Goal: Task Accomplishment & Management: Manage account settings

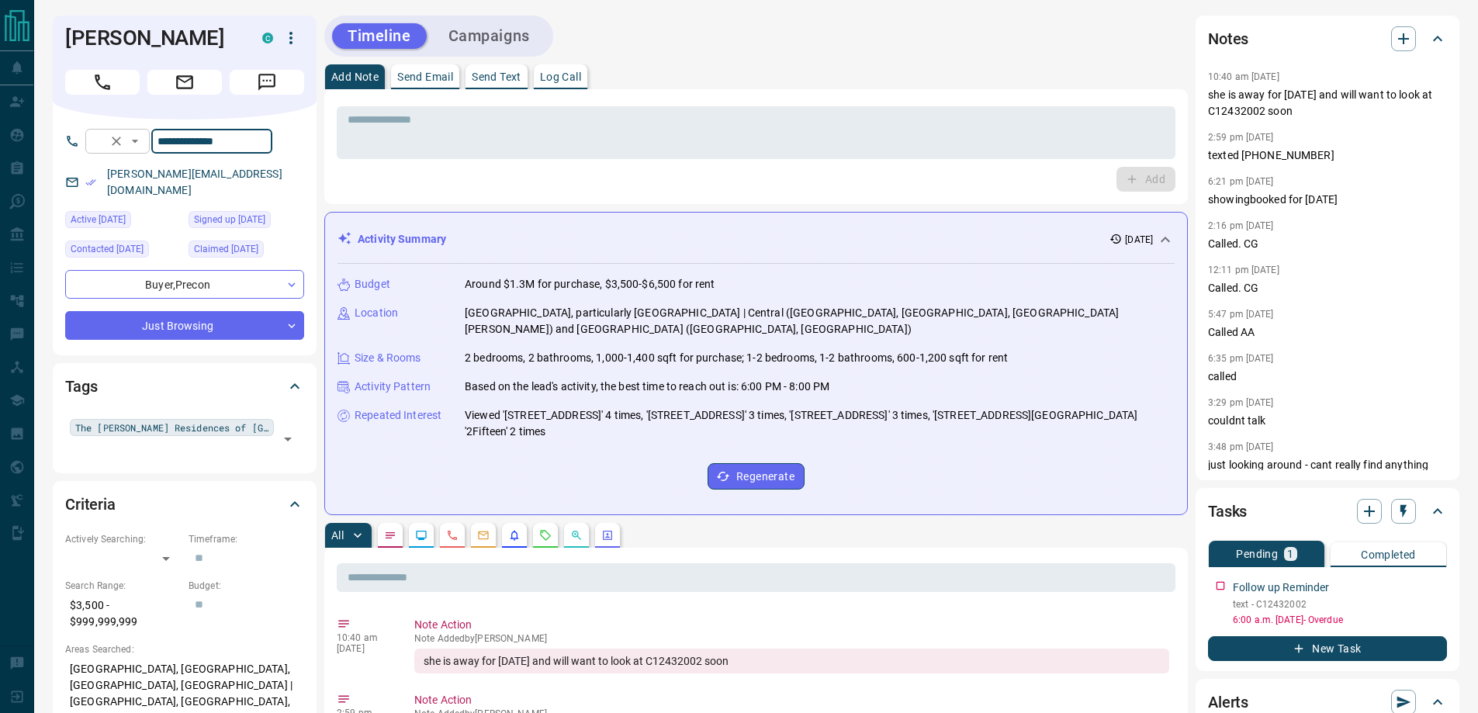
drag, startPoint x: 283, startPoint y: 146, endPoint x: 172, endPoint y: 146, distance: 111.8
click at [172, 146] on div "**********" at bounding box center [178, 141] width 187 height 25
click at [1291, 605] on p "text - C12432002" at bounding box center [1340, 605] width 214 height 14
click at [1294, 602] on p "text - C12432002" at bounding box center [1340, 605] width 214 height 14
click at [1296, 602] on p "text - C12432002" at bounding box center [1340, 605] width 214 height 14
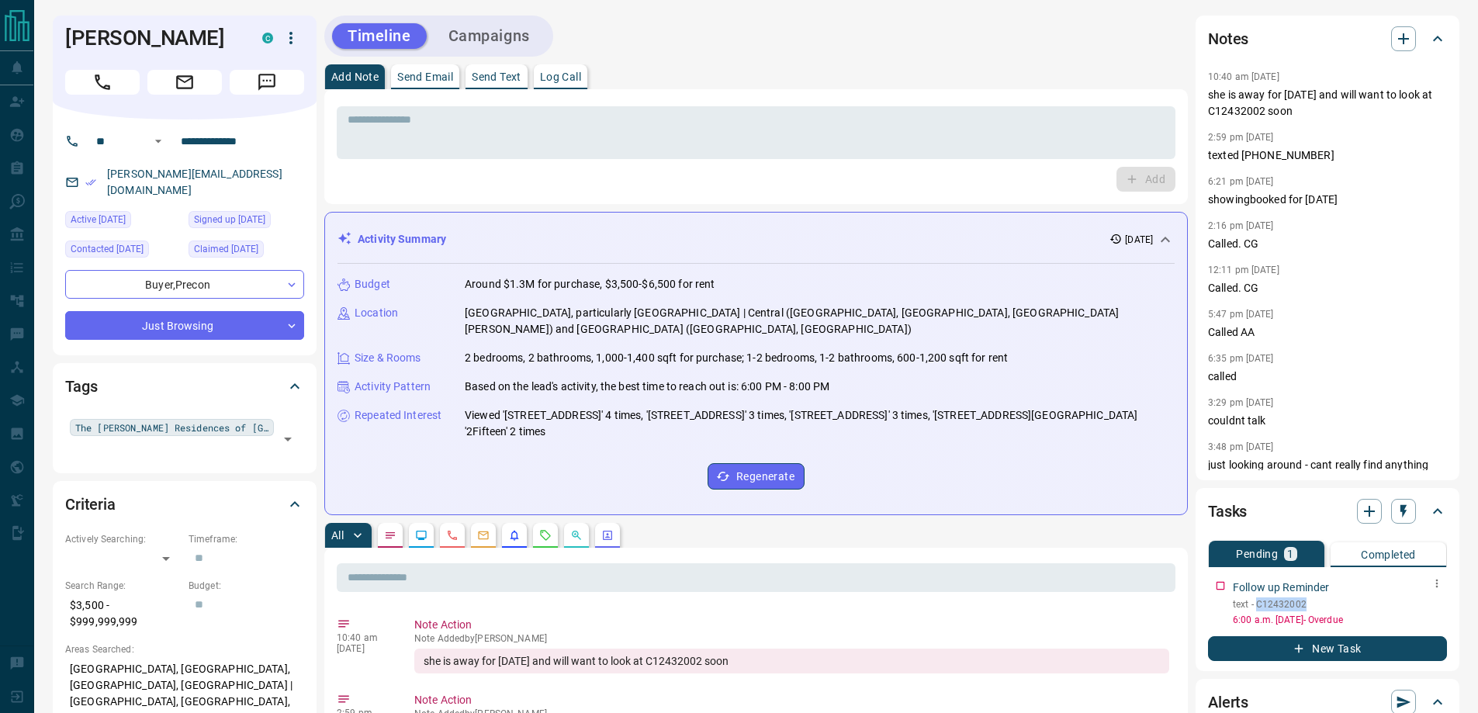
click at [1296, 602] on p "text - C12432002" at bounding box center [1340, 605] width 214 height 14
copy p "C12432002"
click at [1438, 591] on button "button" at bounding box center [1437, 584] width 20 height 20
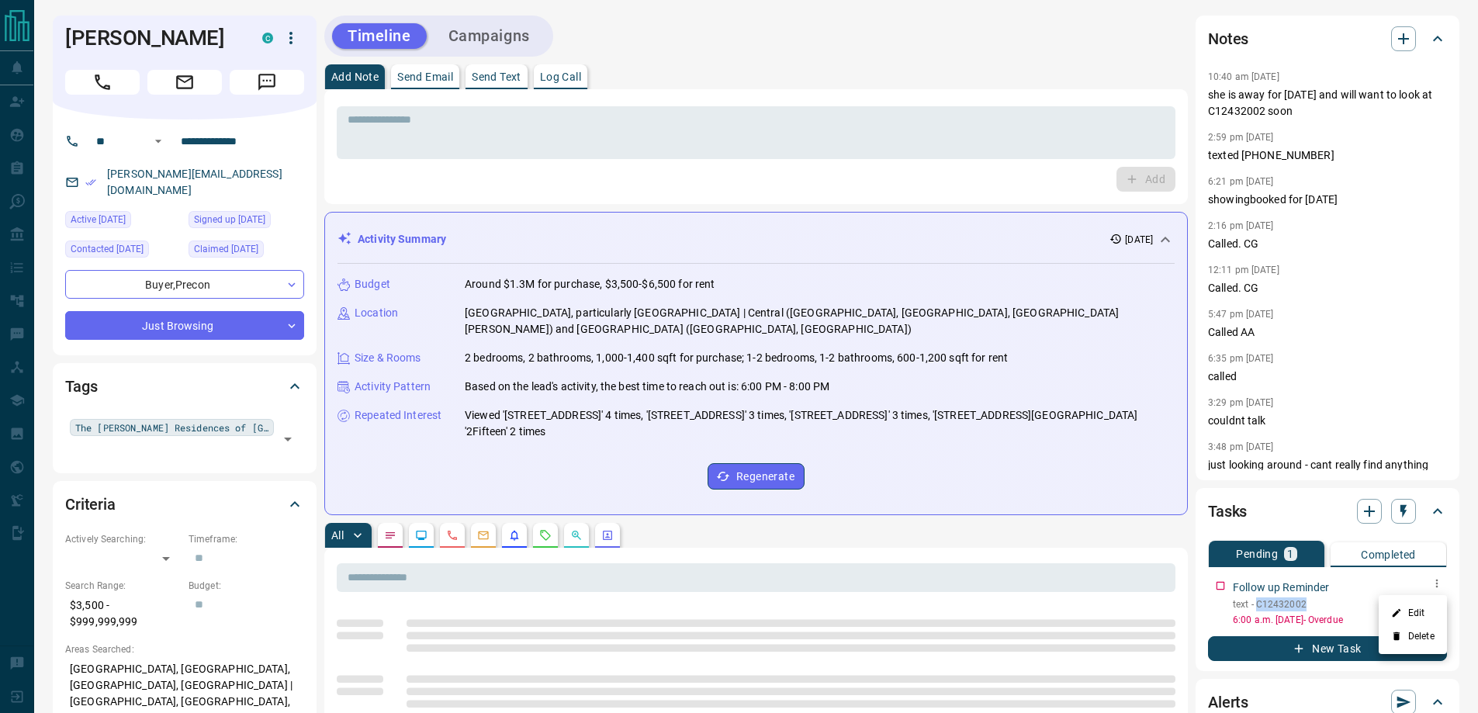
click at [1431, 615] on li "Edit" at bounding box center [1413, 612] width 68 height 23
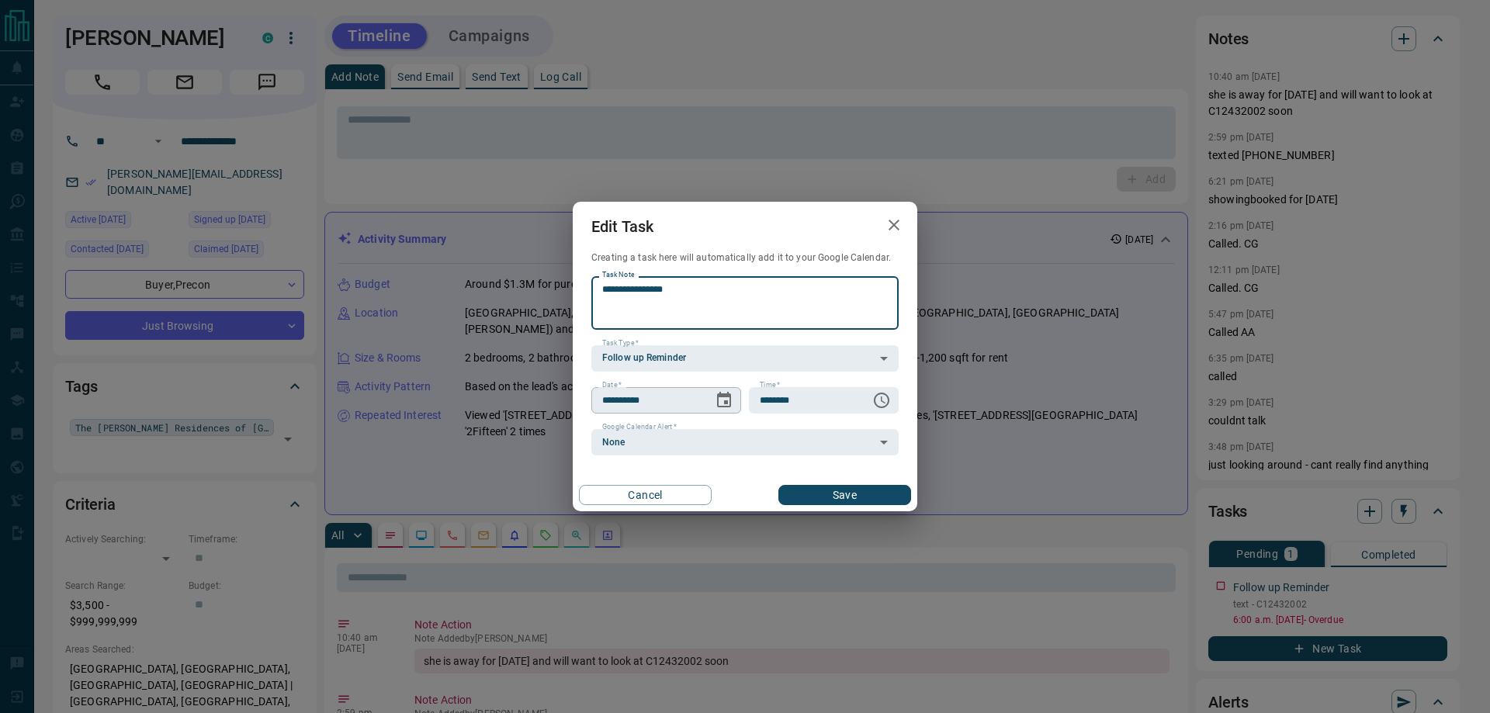
click at [733, 405] on icon "Choose date, selected date is Oct 14, 2025" at bounding box center [724, 400] width 19 height 19
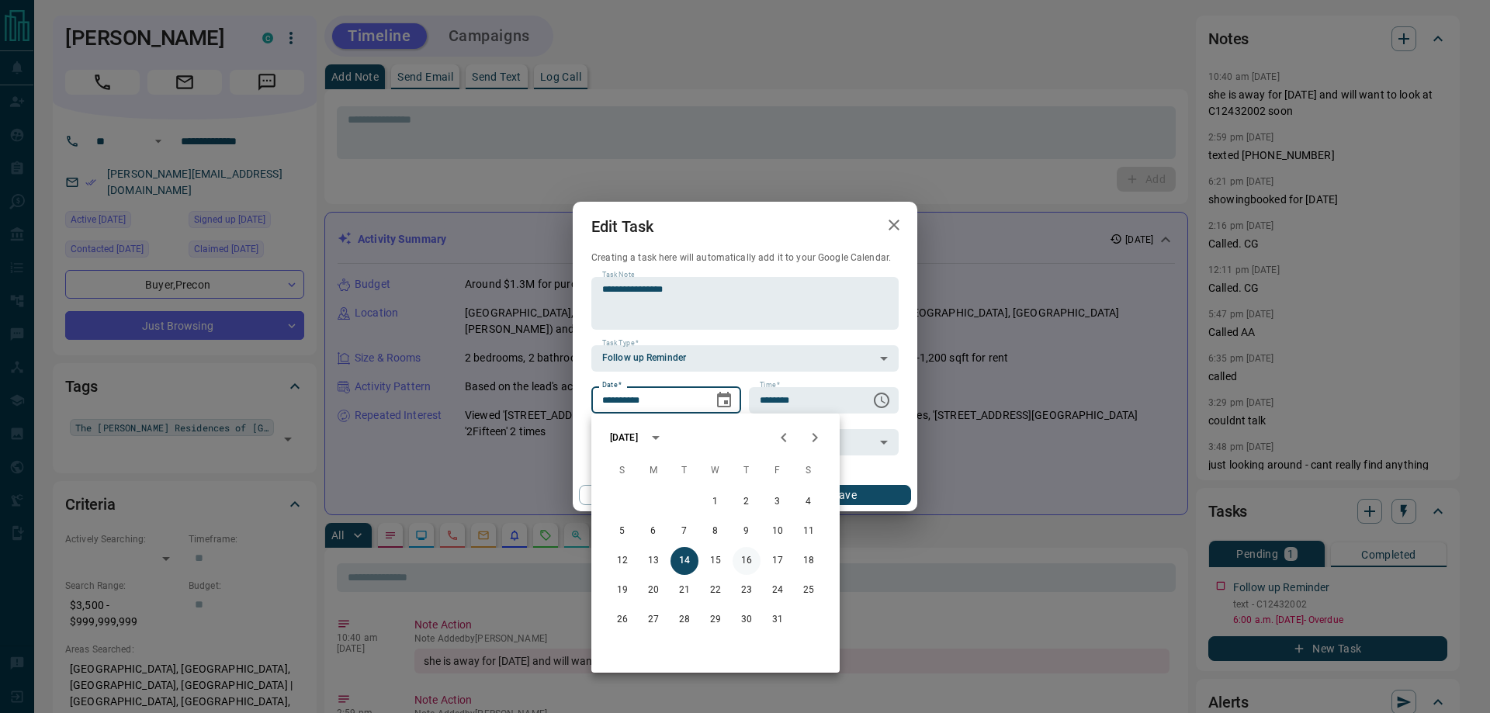
click at [742, 554] on button "16" at bounding box center [747, 561] width 28 height 28
type input "**********"
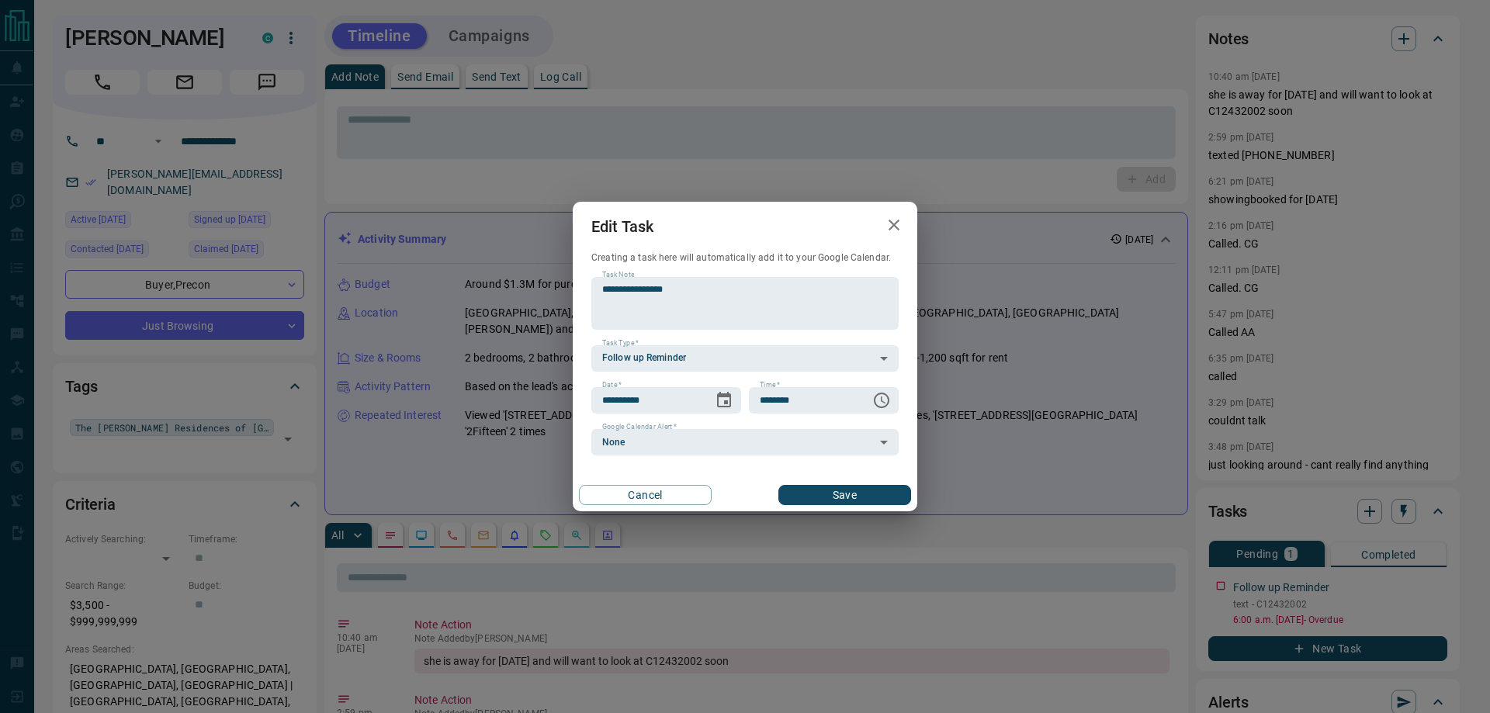
click at [814, 494] on button "Save" at bounding box center [844, 495] width 133 height 20
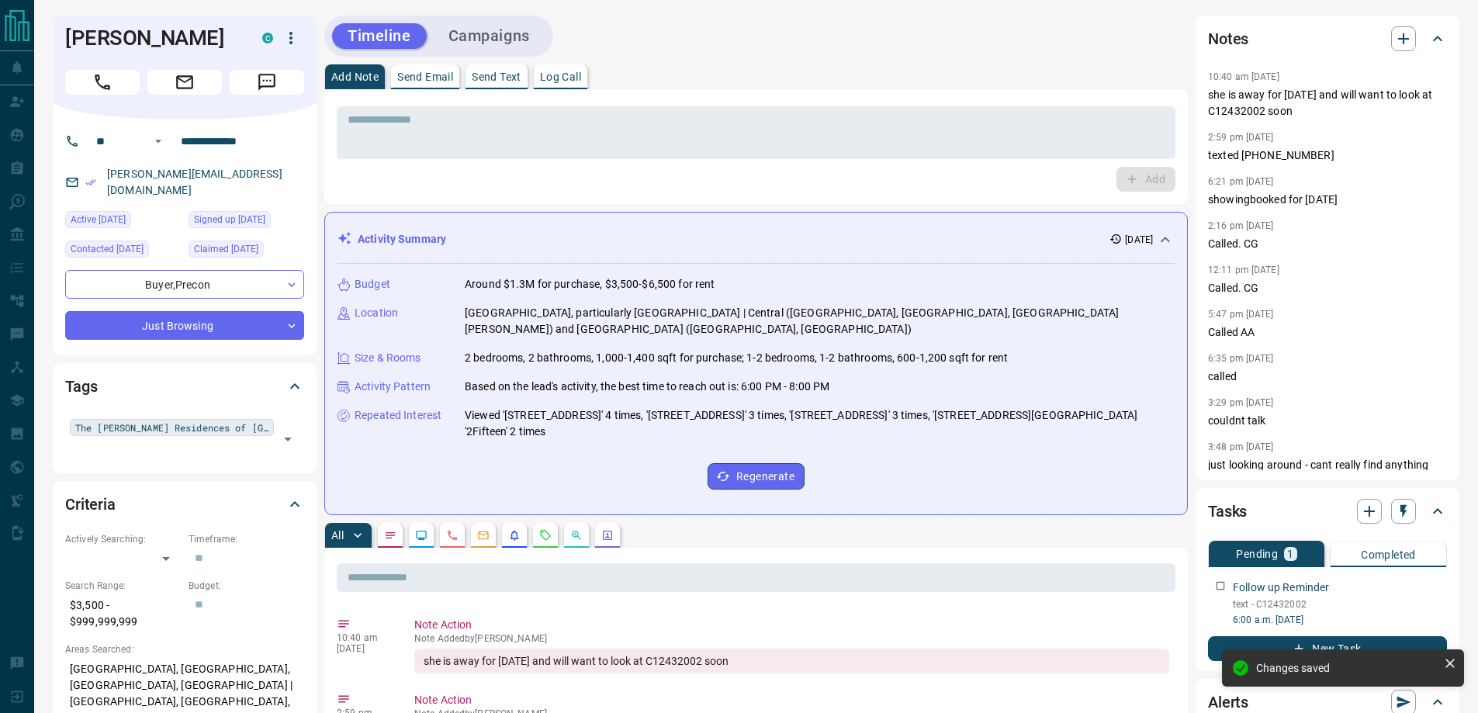
click at [477, 161] on div "* ​ Add" at bounding box center [756, 147] width 839 height 90
click at [474, 144] on textarea at bounding box center [756, 133] width 817 height 40
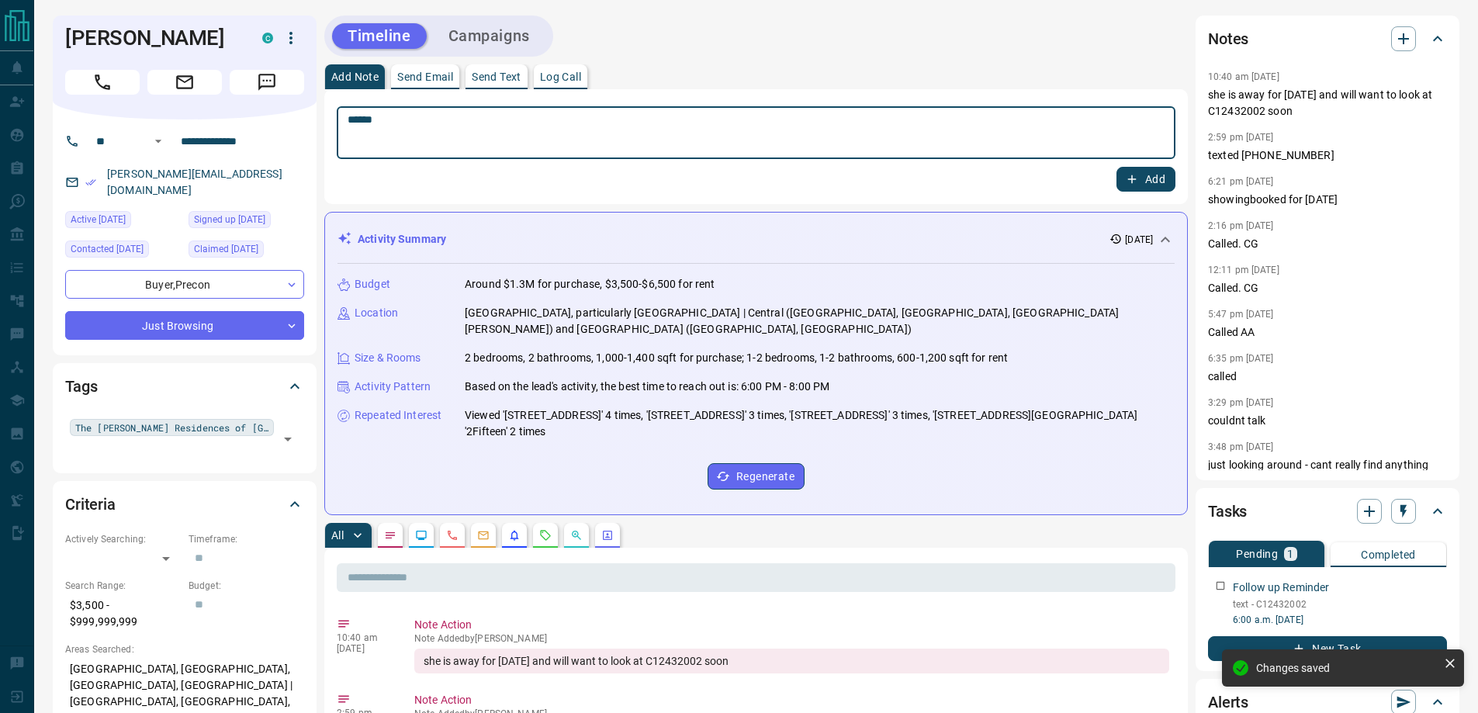
type textarea "******"
click at [1117, 167] on button "Add" at bounding box center [1146, 179] width 59 height 25
